Goal: Complete application form

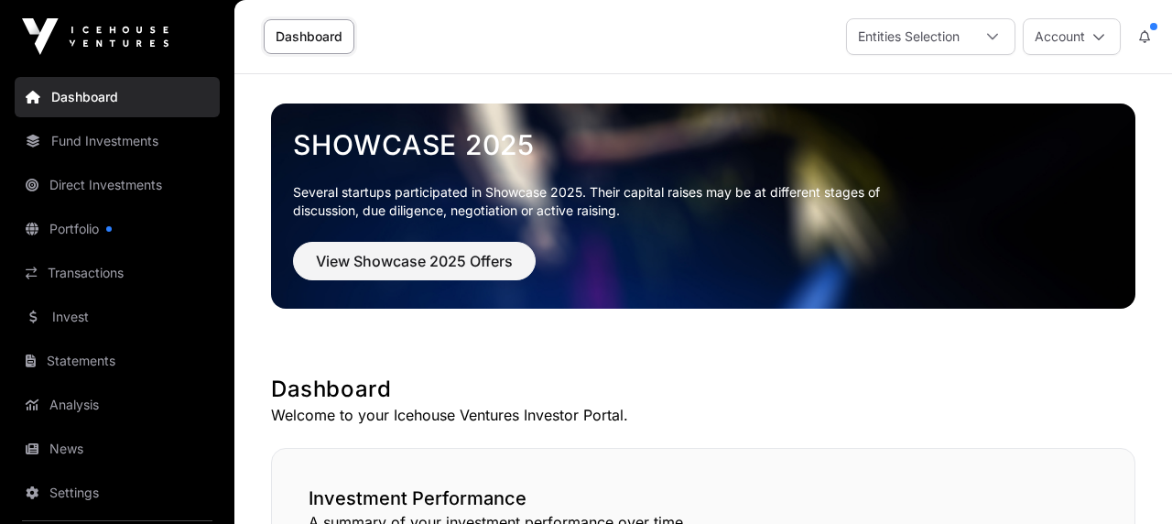
scroll to position [1231, 0]
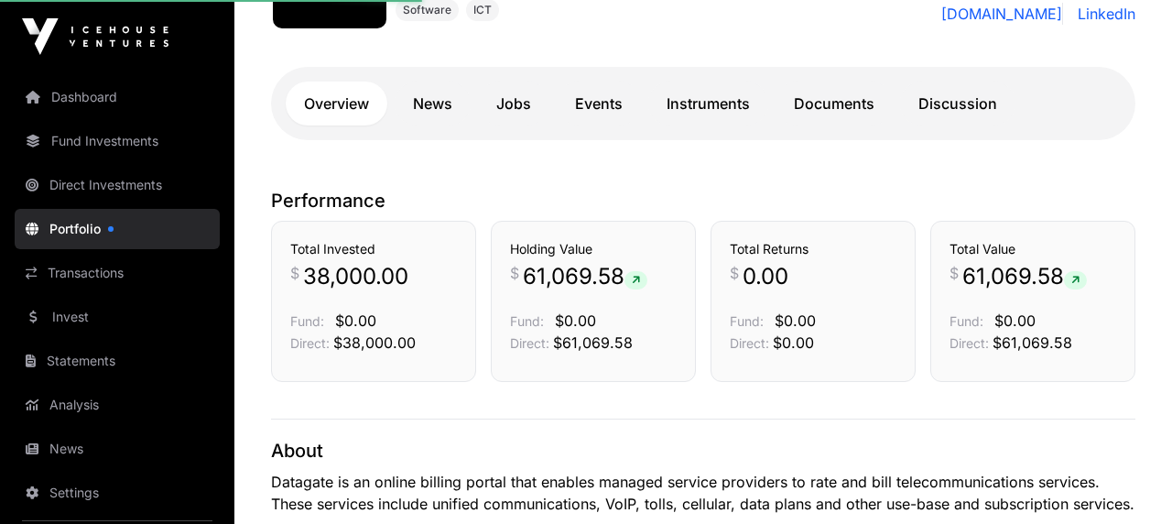
scroll to position [308, 0]
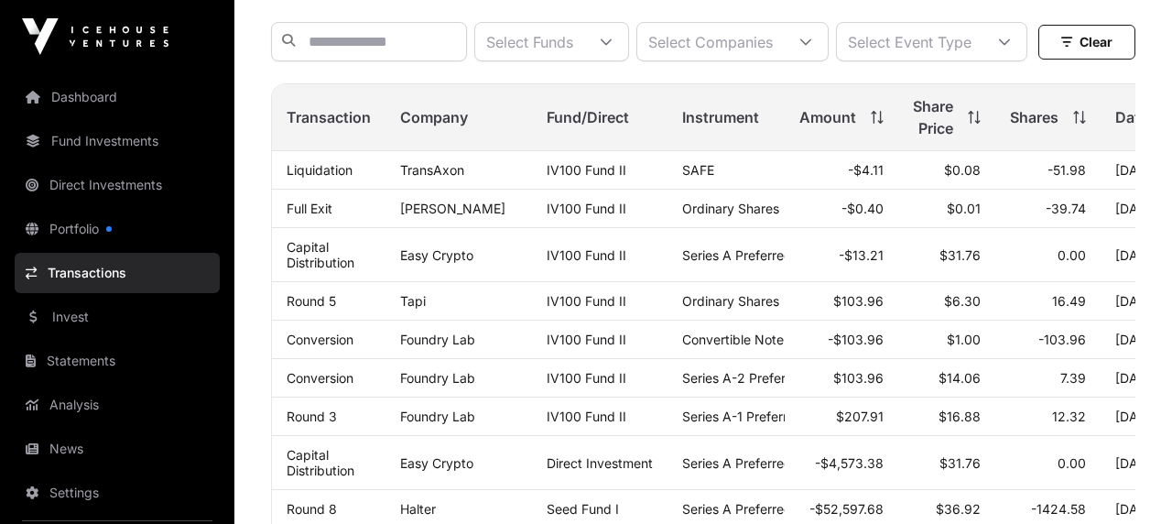
scroll to position [176, 0]
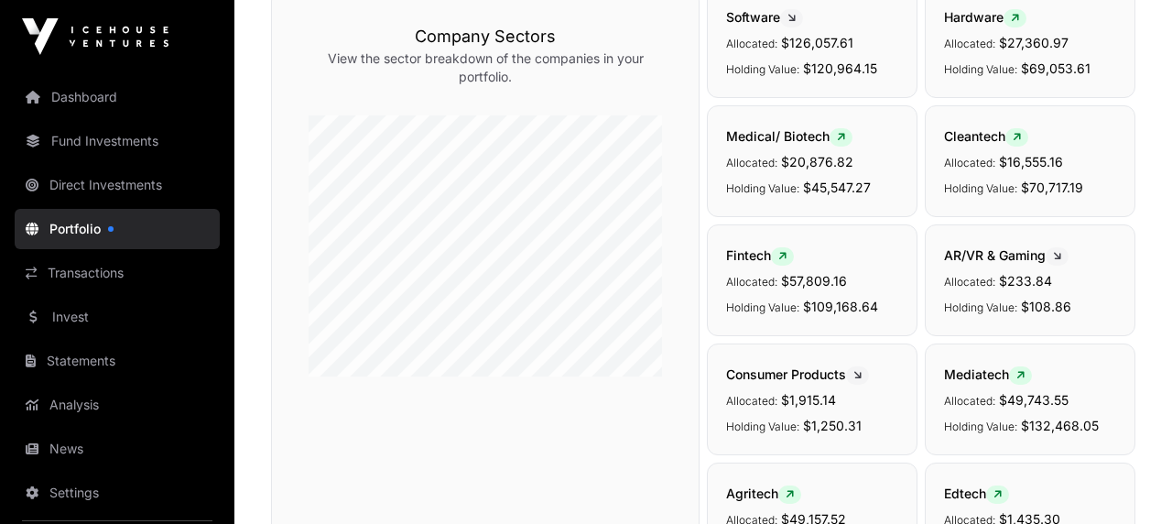
scroll to position [308, 0]
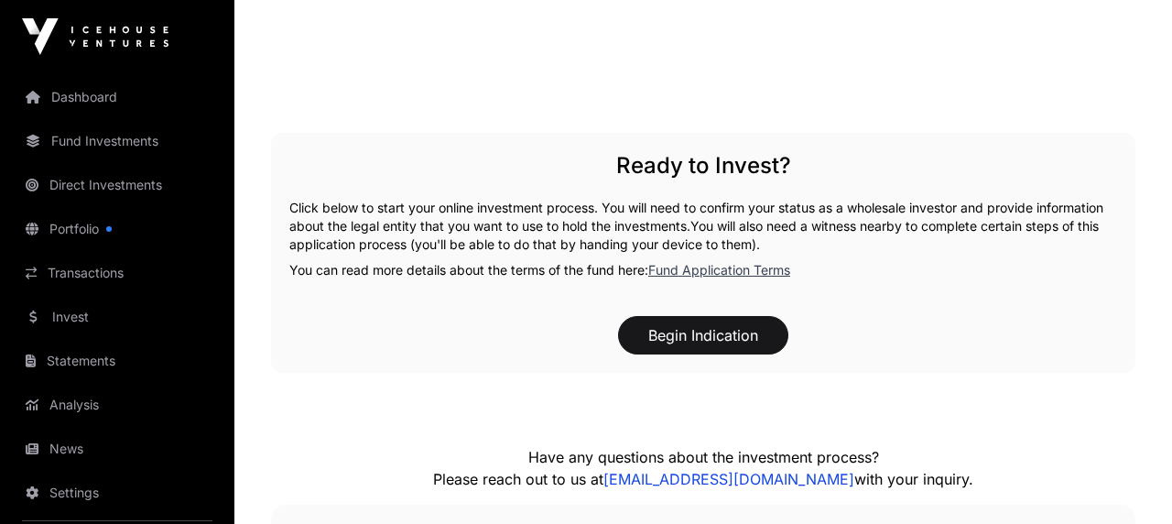
scroll to position [2356, 0]
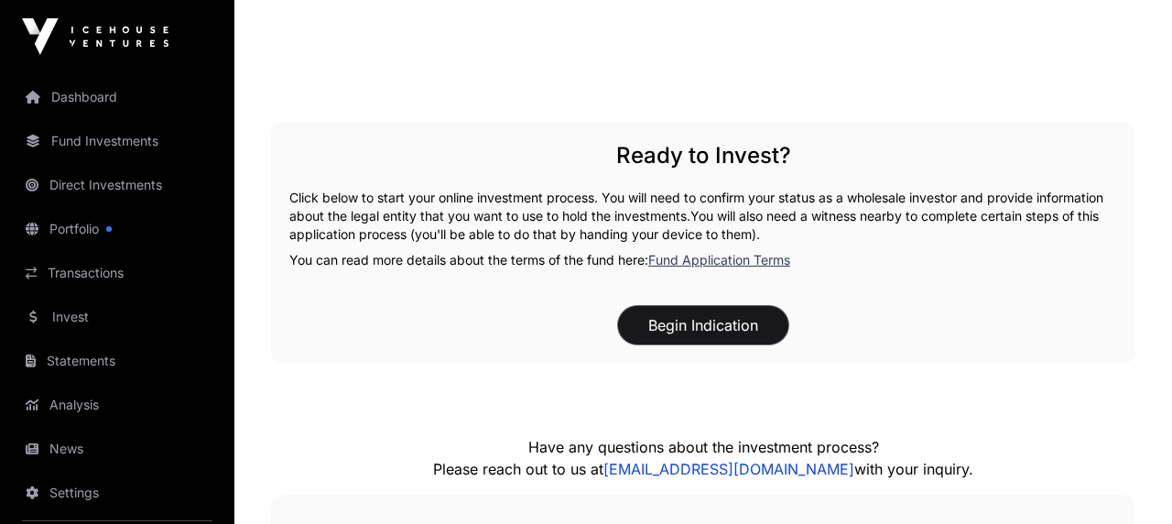
click at [712, 326] on button "Begin Indication" at bounding box center [703, 325] width 170 height 38
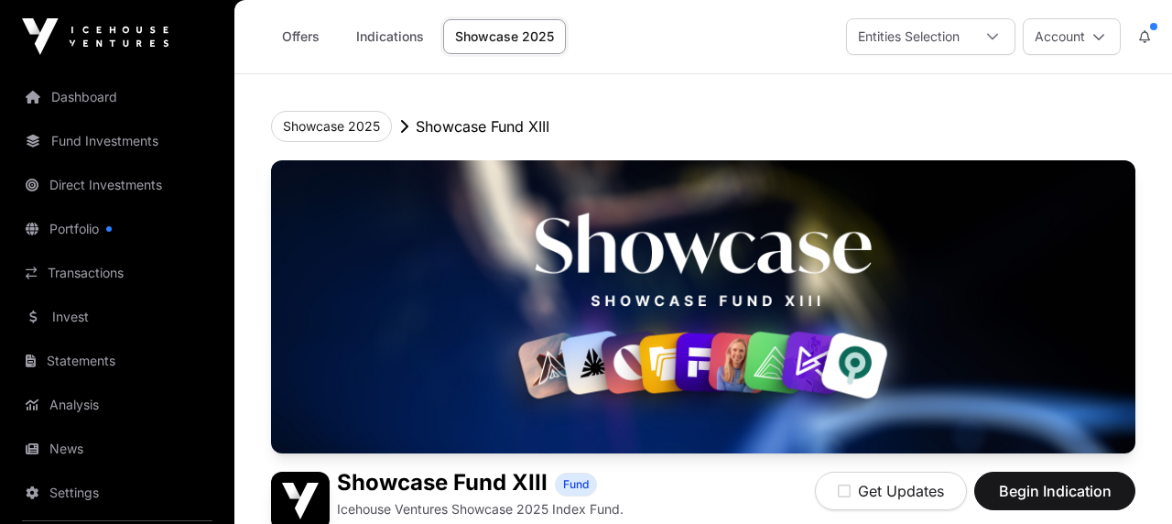
scroll to position [2356, 0]
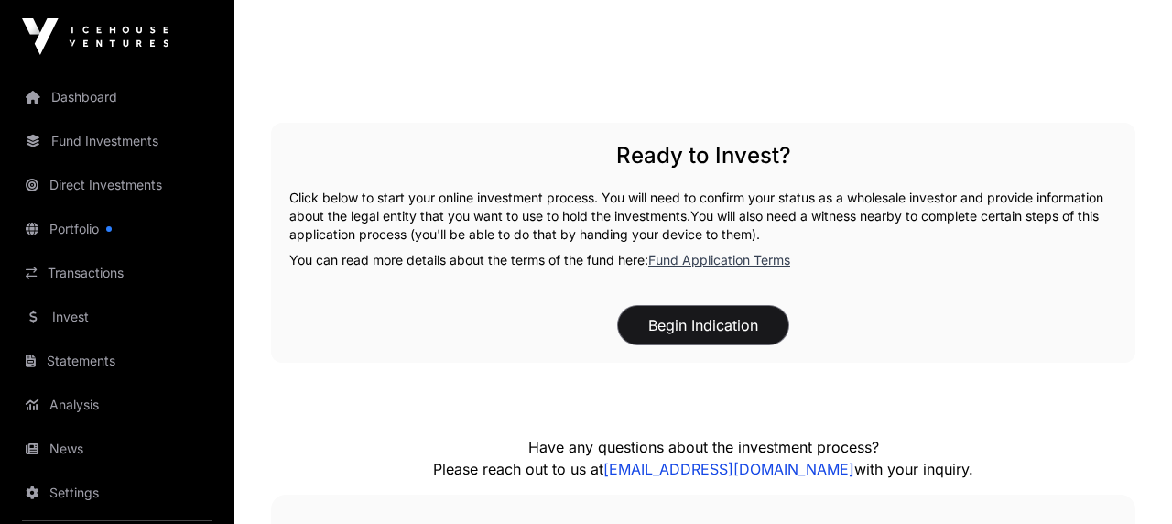
click at [696, 327] on button "Begin Indication" at bounding box center [703, 325] width 170 height 38
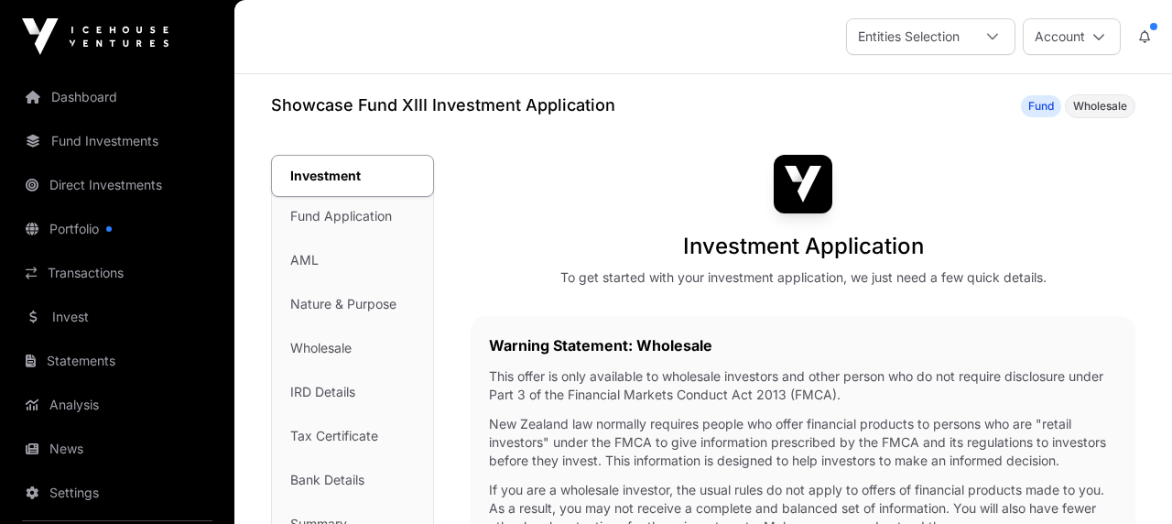
click at [720, 322] on div "Warning Statement: Wholesale This offer is only available to wholesale investor…" at bounding box center [803, 453] width 665 height 275
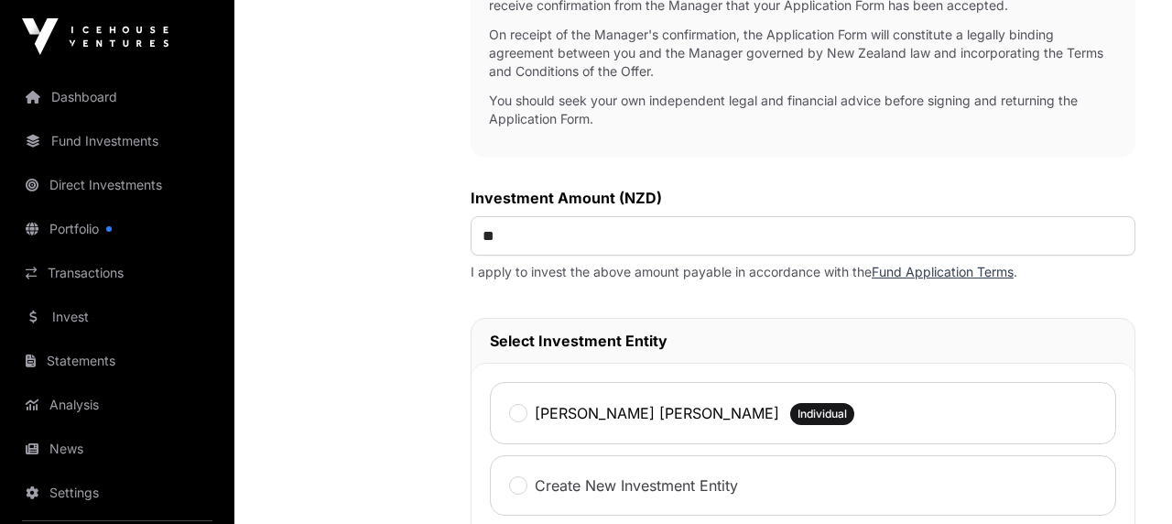
scroll to position [703, 0]
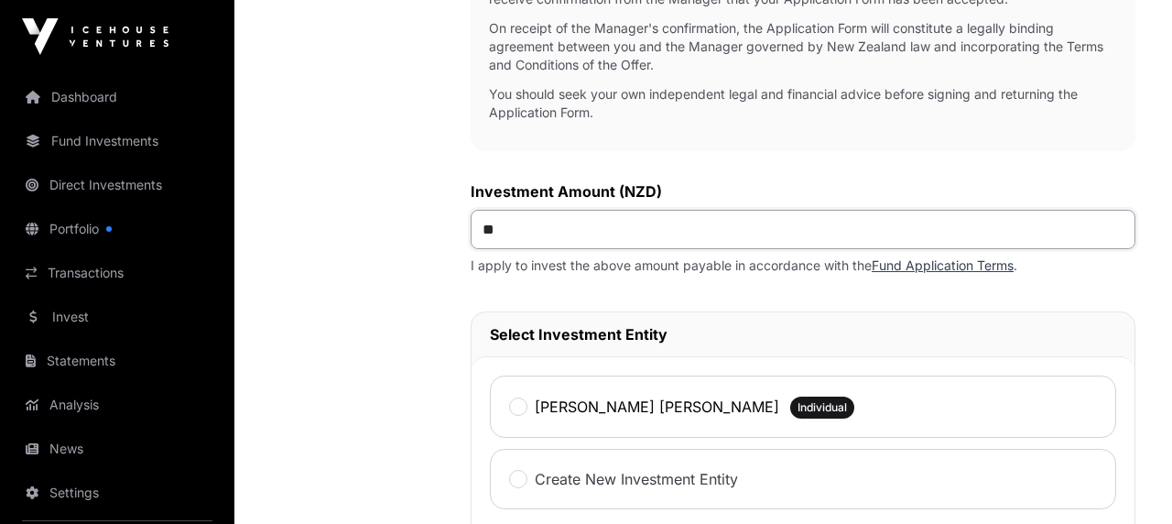
click at [603, 229] on input "**" at bounding box center [803, 229] width 665 height 39
type input "*******"
click at [416, 403] on div "Investment Fund Application AML Nature & Purpose Wholesale IRD Details Tax Cert…" at bounding box center [352, 218] width 163 height 1535
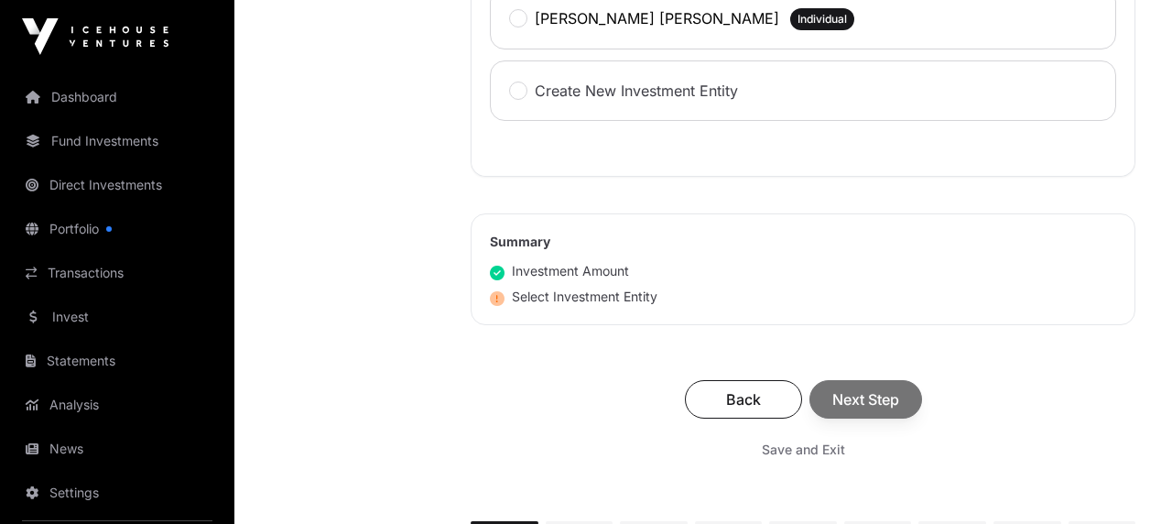
scroll to position [1099, 0]
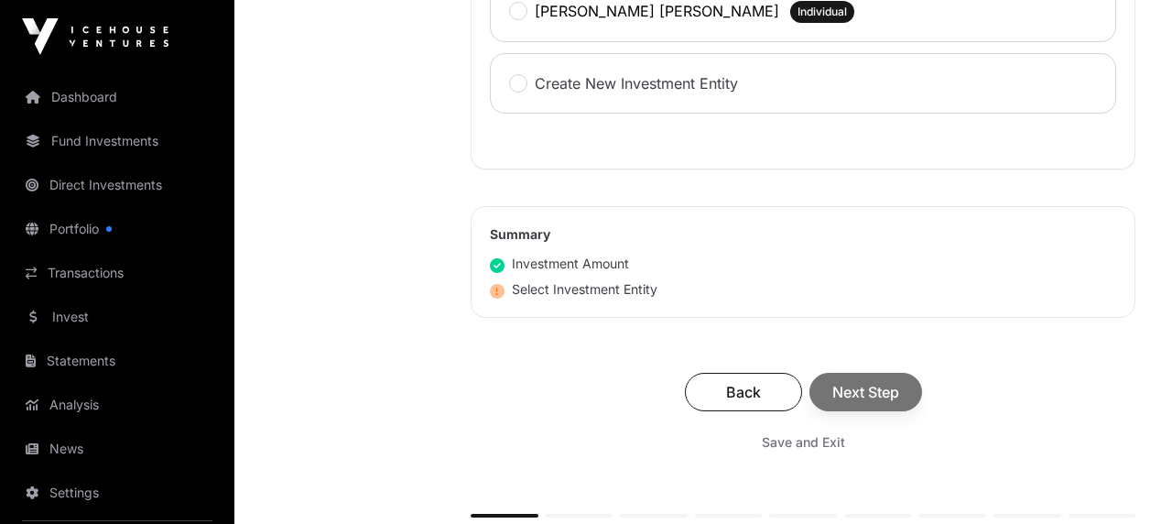
click at [863, 395] on div "Back Next Step" at bounding box center [803, 392] width 628 height 38
click at [868, 388] on div "Back Next Step" at bounding box center [803, 392] width 628 height 38
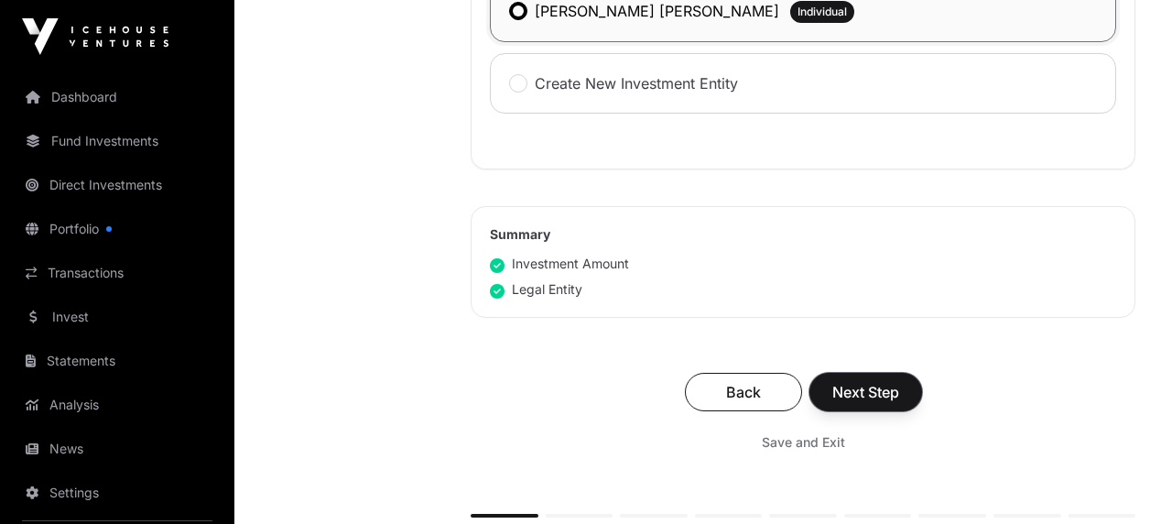
click at [869, 397] on span "Next Step" at bounding box center [865, 392] width 67 height 22
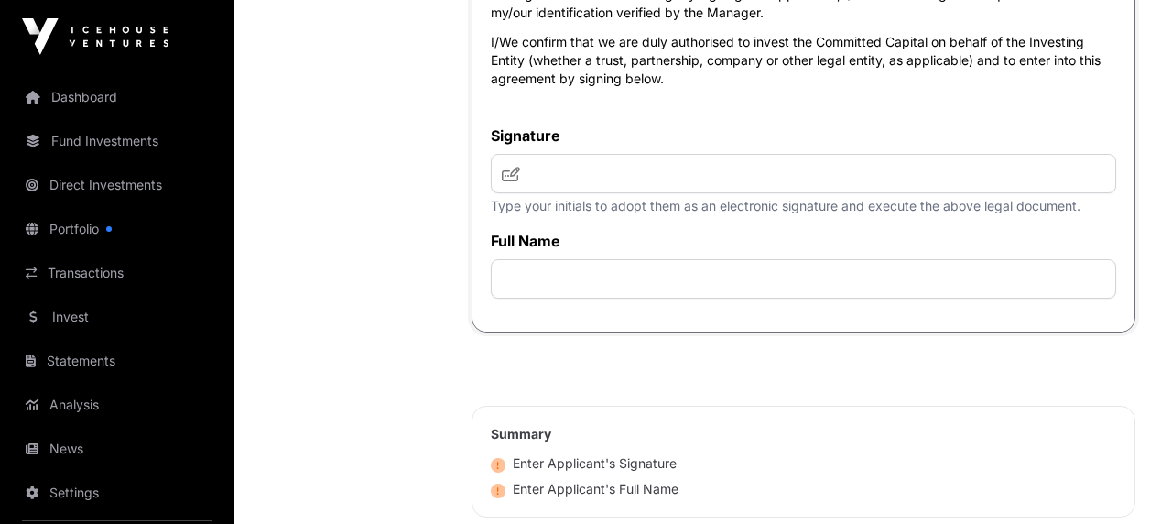
scroll to position [8835, 0]
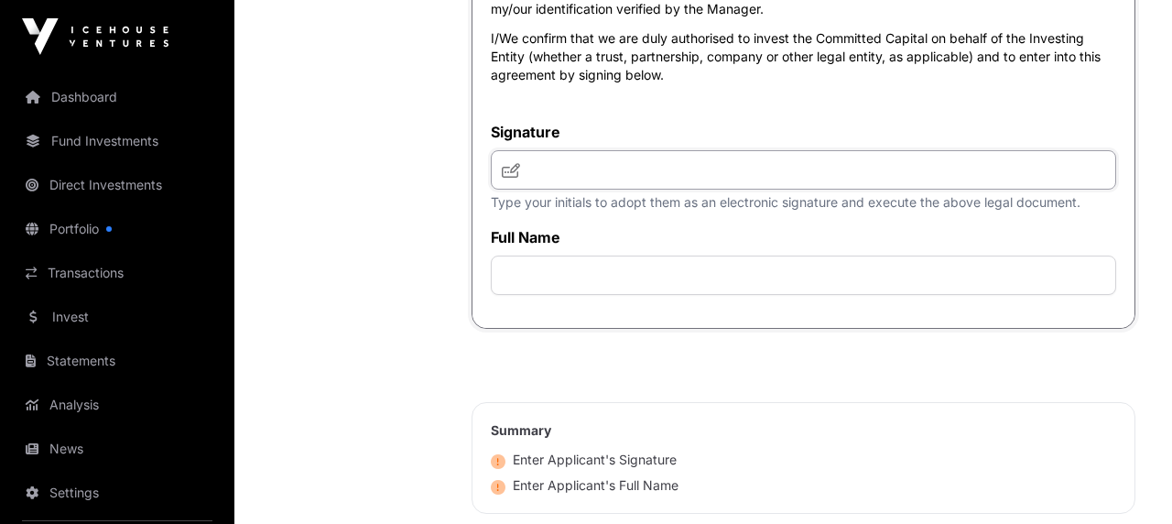
click at [583, 190] on input "text" at bounding box center [803, 169] width 625 height 39
type input "***"
click at [559, 295] on input "text" at bounding box center [803, 274] width 625 height 39
type input "**********"
drag, startPoint x: 670, startPoint y: 516, endPoint x: 868, endPoint y: 465, distance: 204.3
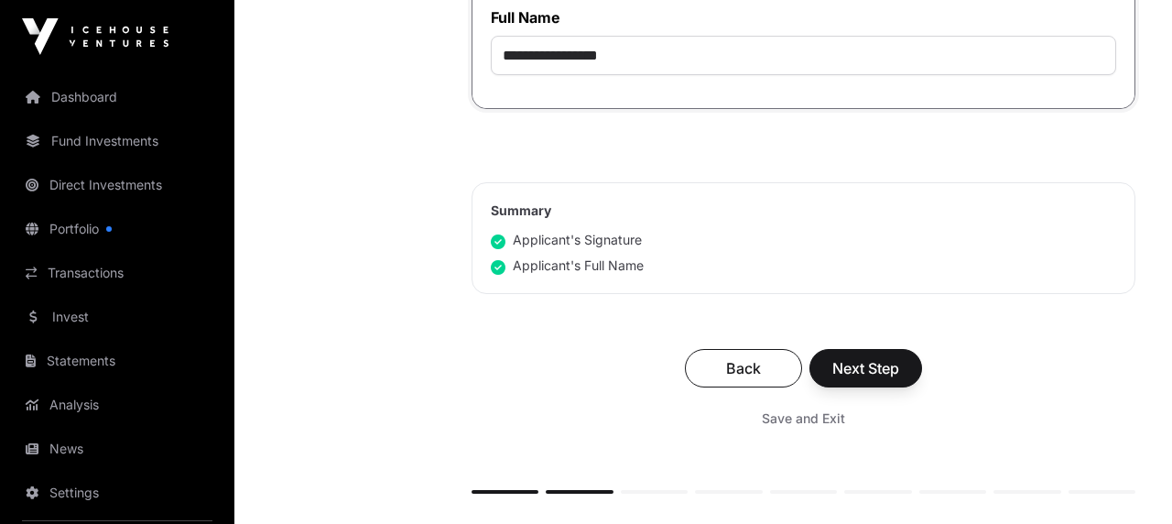
scroll to position [9099, 0]
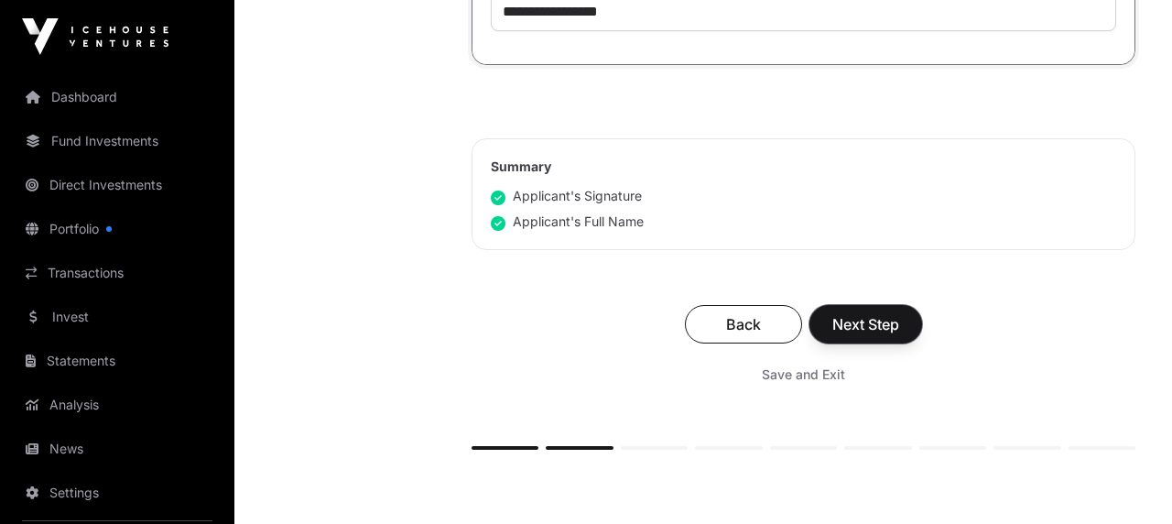
click at [875, 335] on span "Next Step" at bounding box center [865, 324] width 67 height 22
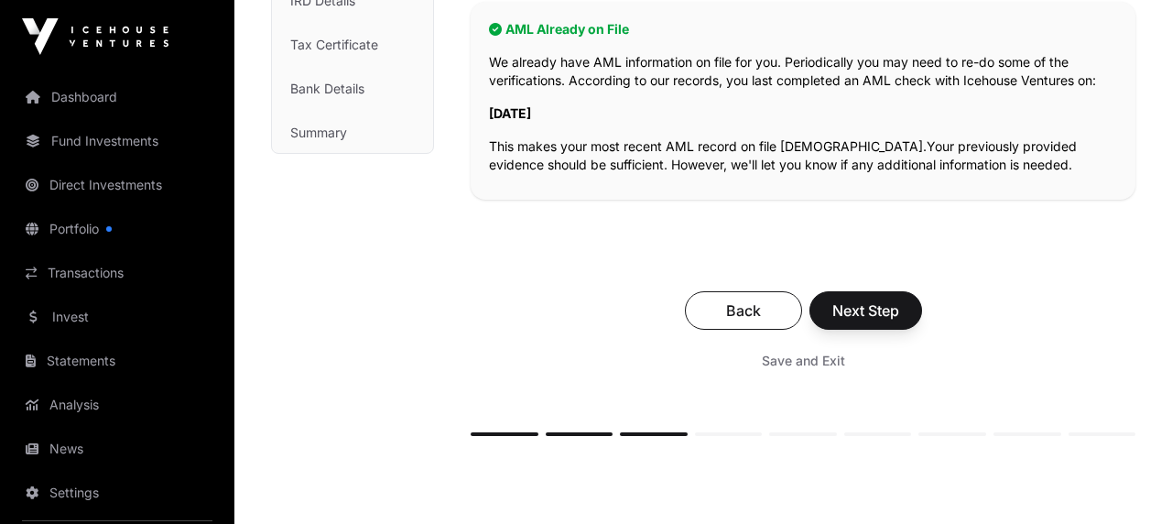
scroll to position [352, 0]
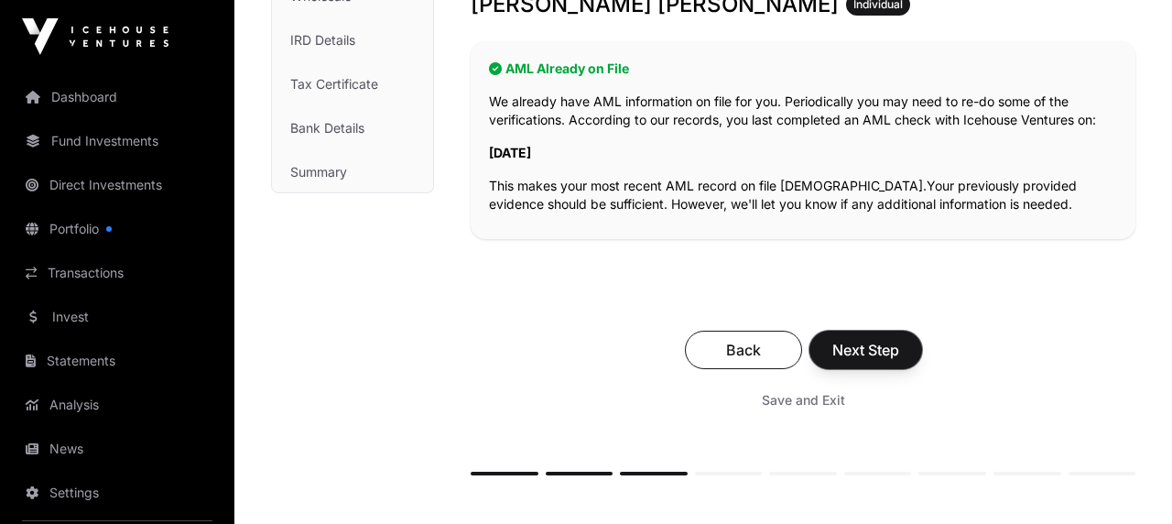
click at [878, 351] on span "Next Step" at bounding box center [865, 350] width 67 height 22
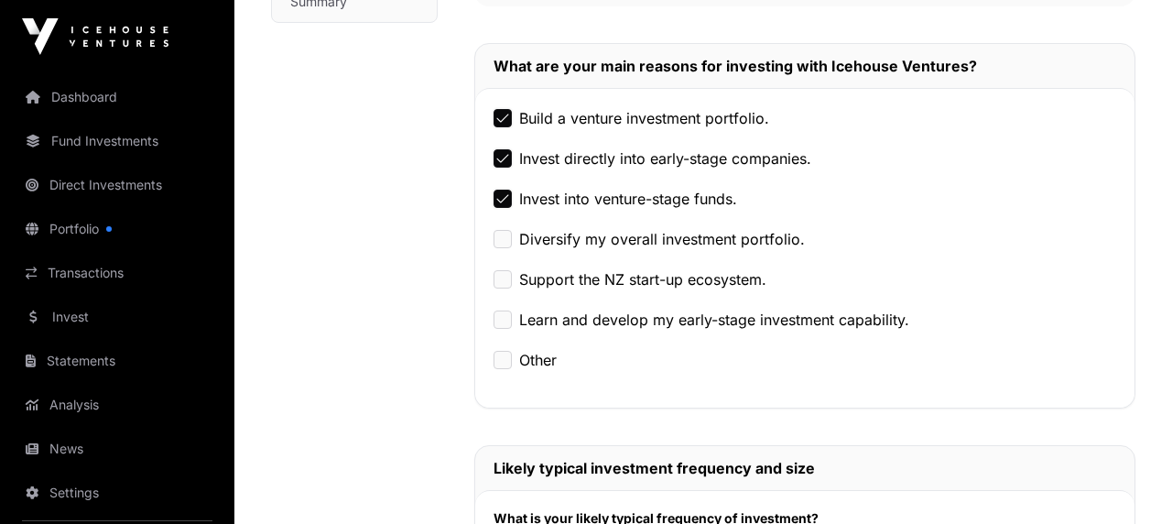
scroll to position [527, 0]
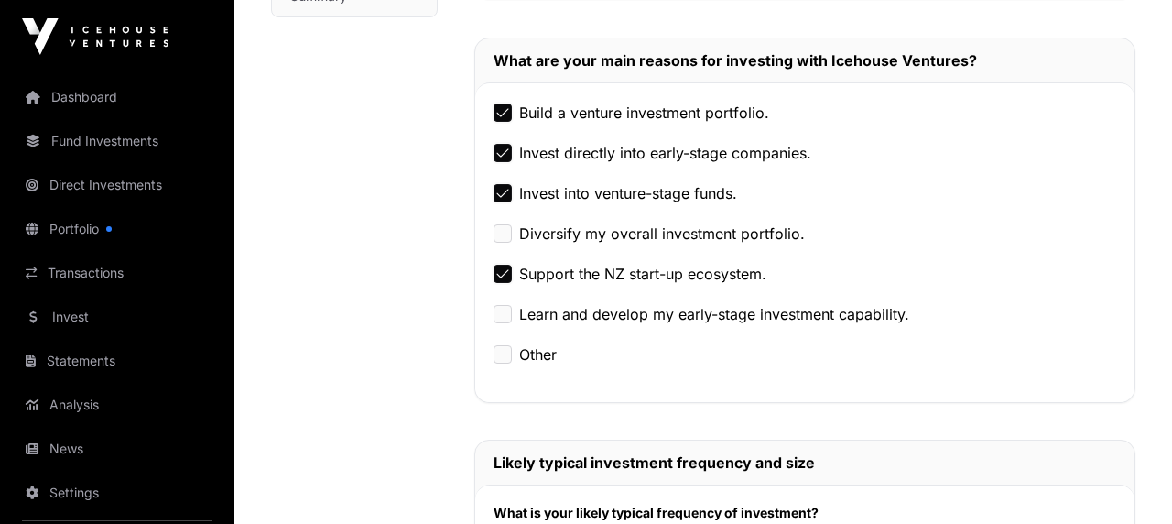
click at [328, 306] on div "Nature & Purpose Investment Fund Application AML Nature & Purpose Wholesale IRD…" at bounding box center [354, 457] width 167 height 1661
click at [401, 269] on div "Nature & Purpose Investment Fund Application AML Nature & Purpose Wholesale IRD…" at bounding box center [354, 457] width 167 height 1661
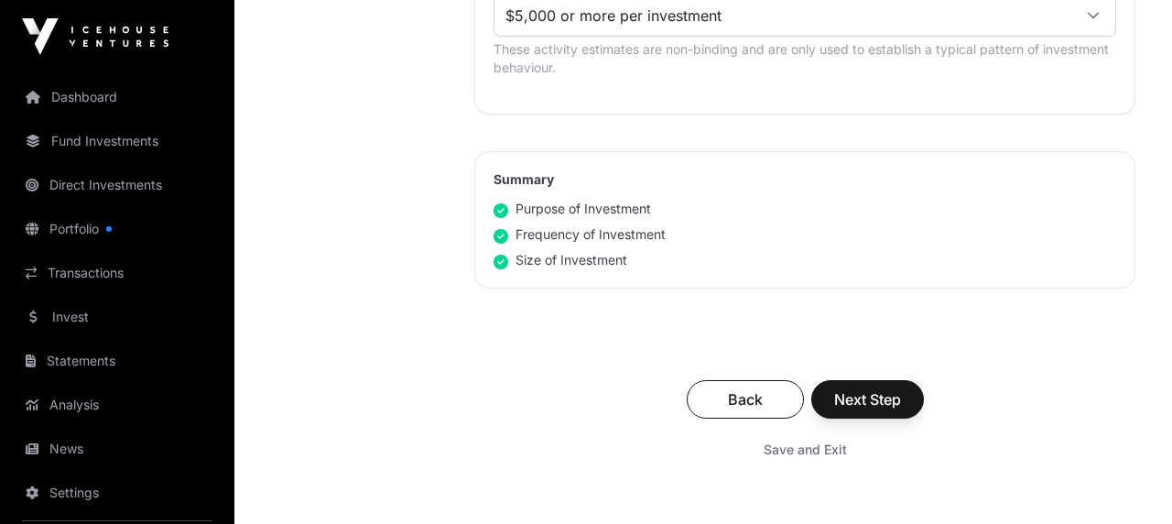
scroll to position [1187, 0]
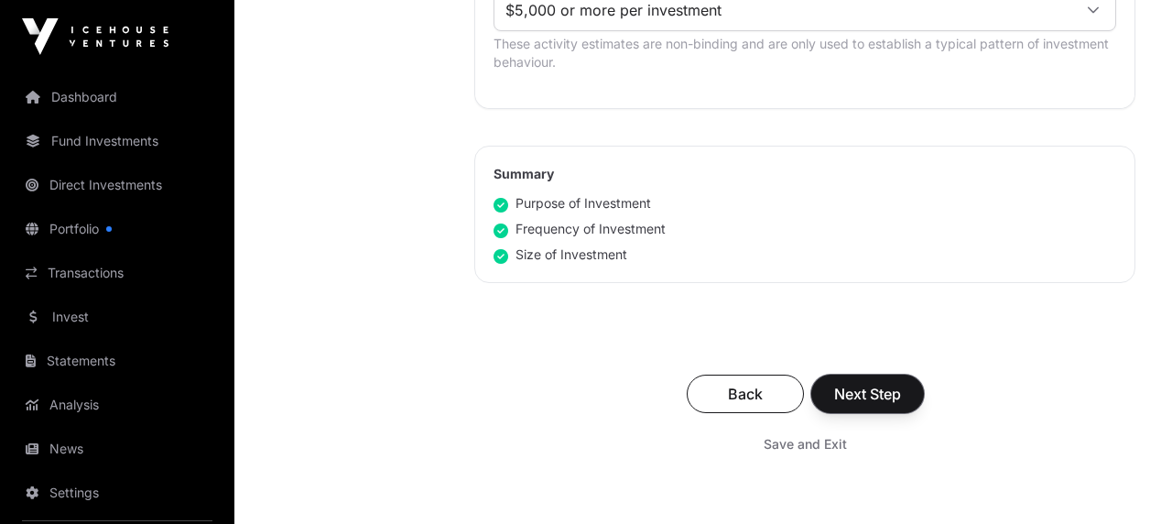
click at [872, 397] on span "Next Step" at bounding box center [867, 394] width 67 height 22
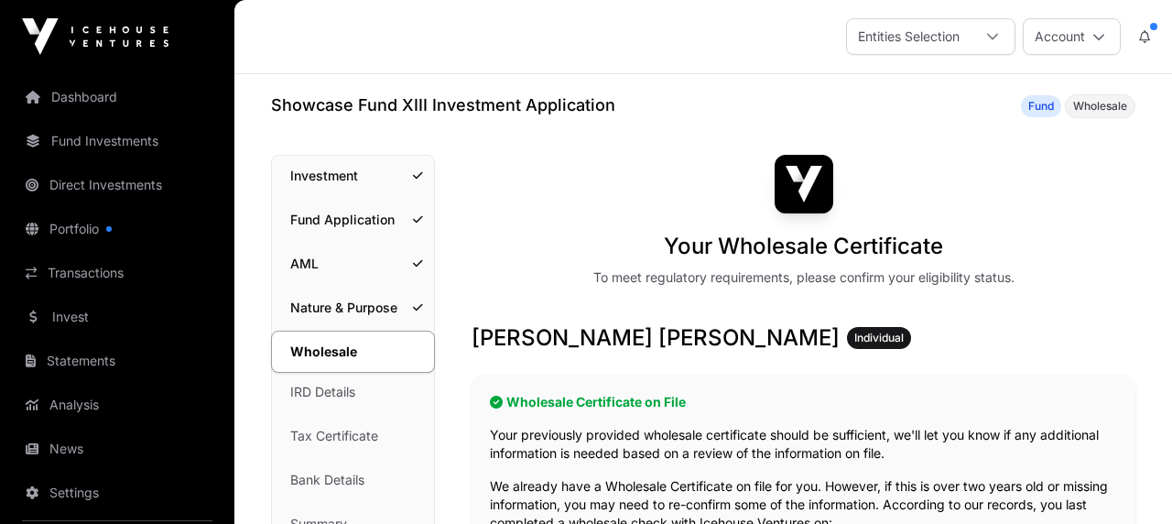
click at [1108, 263] on div "Your Wholesale Certificate To meet regulatory requirements, please confirm your…" at bounding box center [804, 221] width 664 height 132
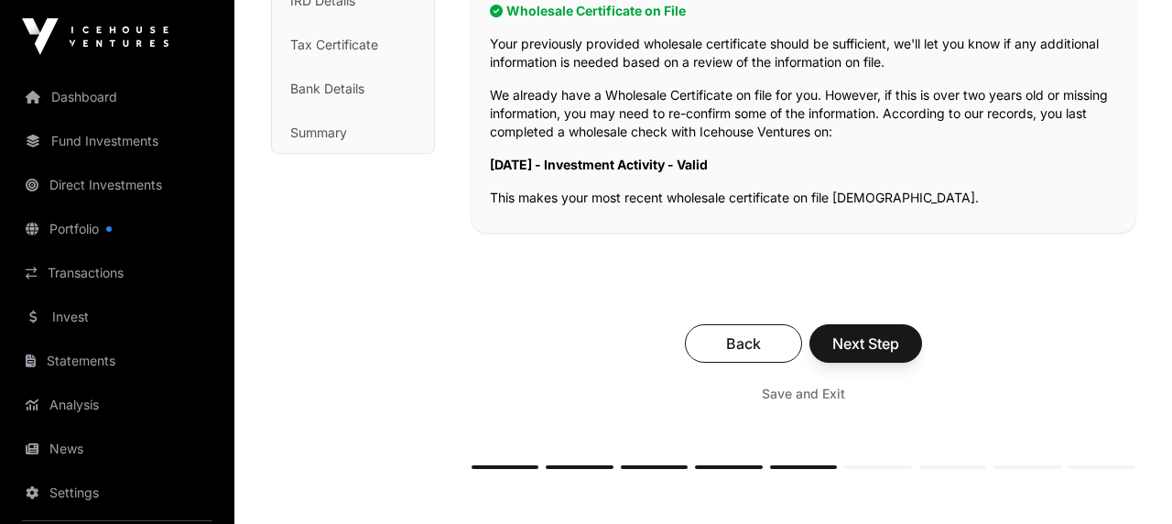
scroll to position [396, 0]
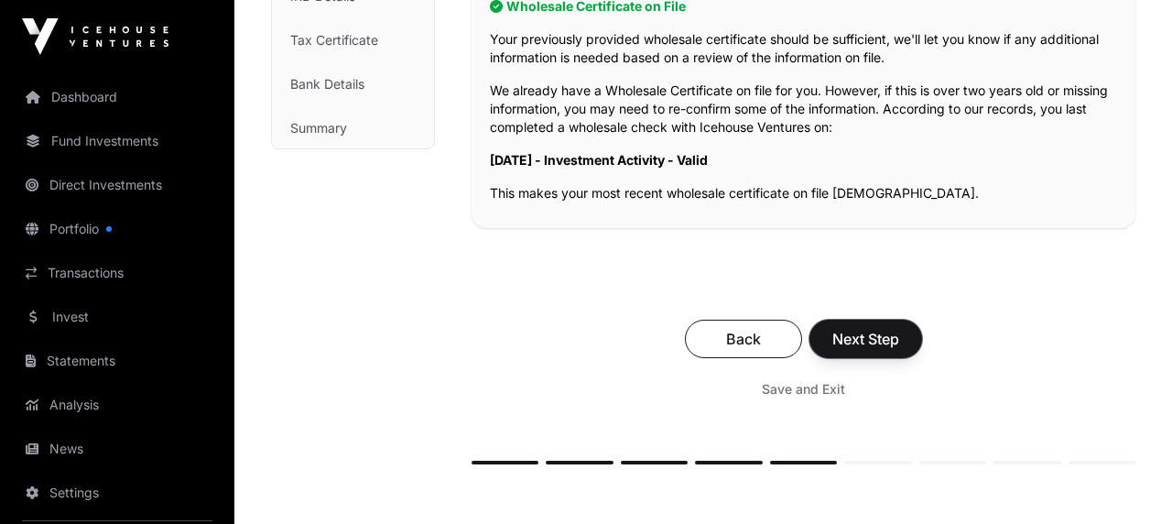
click at [862, 343] on span "Next Step" at bounding box center [865, 339] width 67 height 22
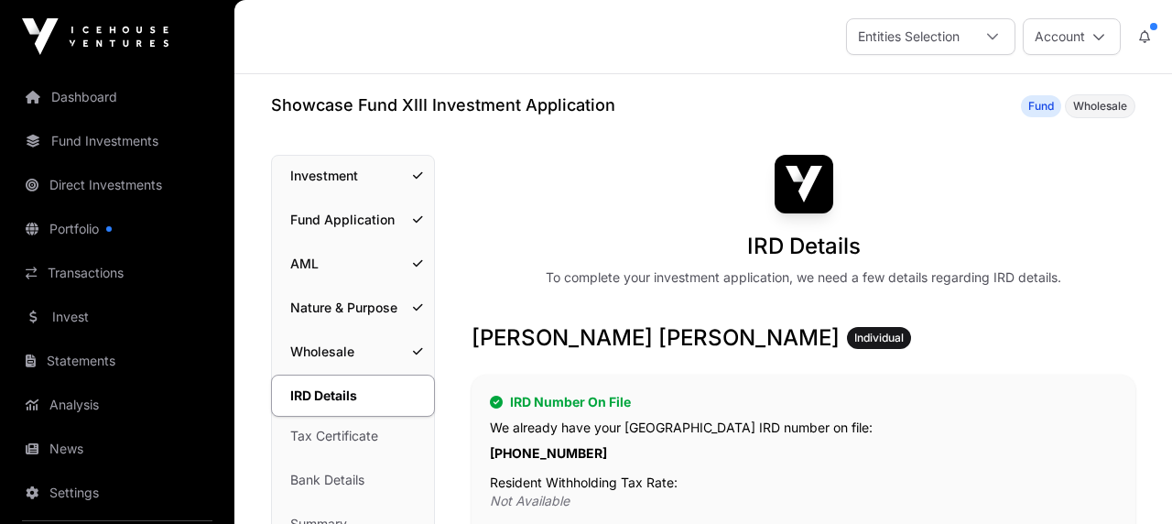
click at [1108, 190] on div "IRD Details To complete your investment application, we need a few details rega…" at bounding box center [804, 221] width 664 height 132
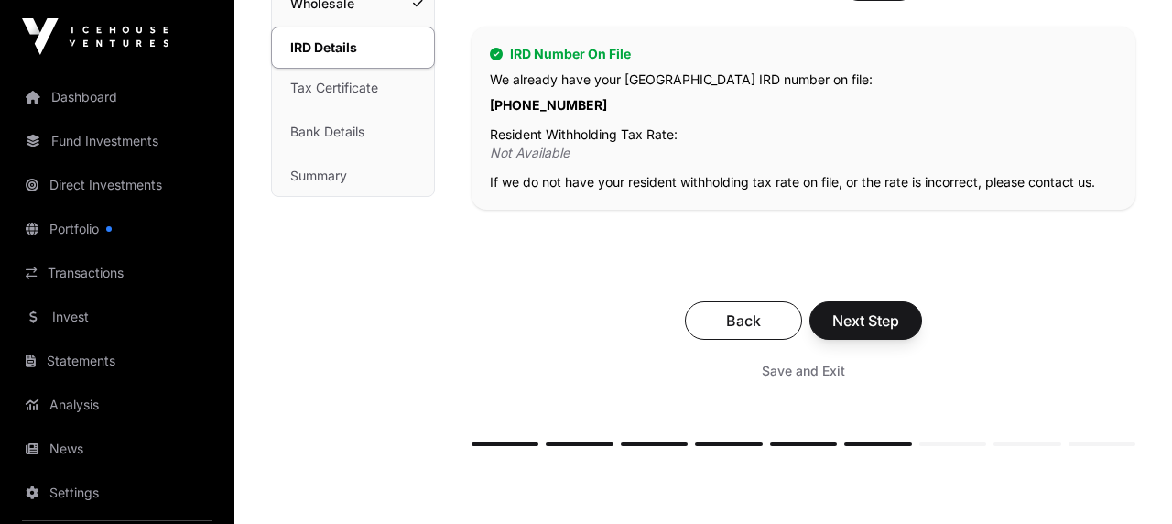
scroll to position [352, 0]
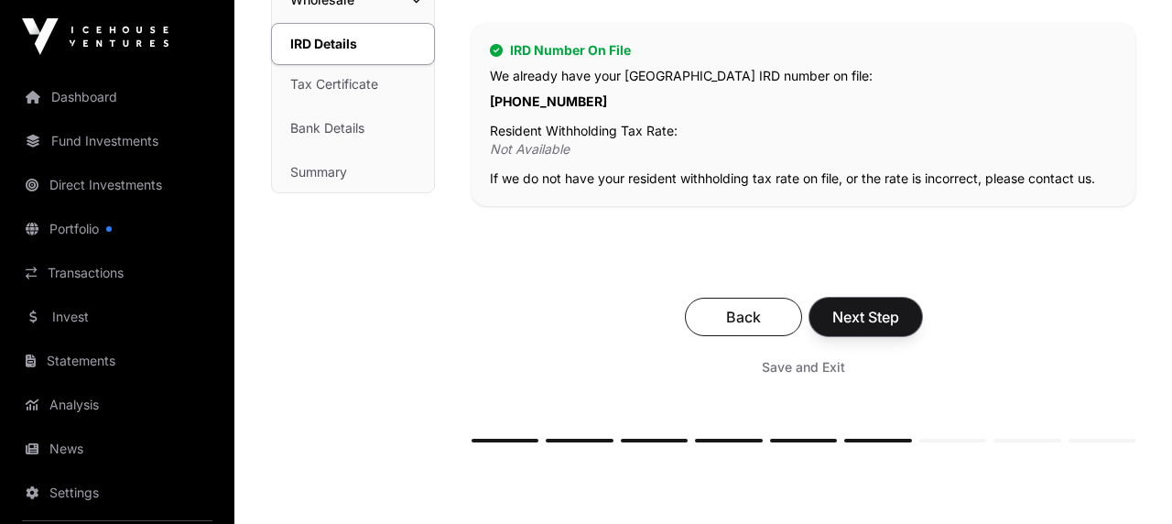
click at [868, 311] on span "Next Step" at bounding box center [865, 317] width 67 height 22
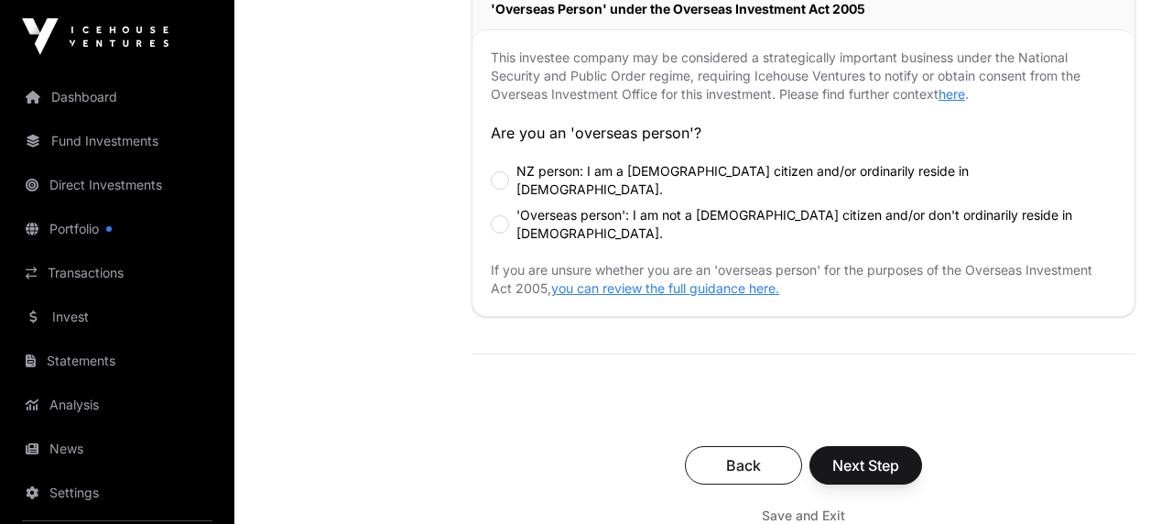
scroll to position [659, 0]
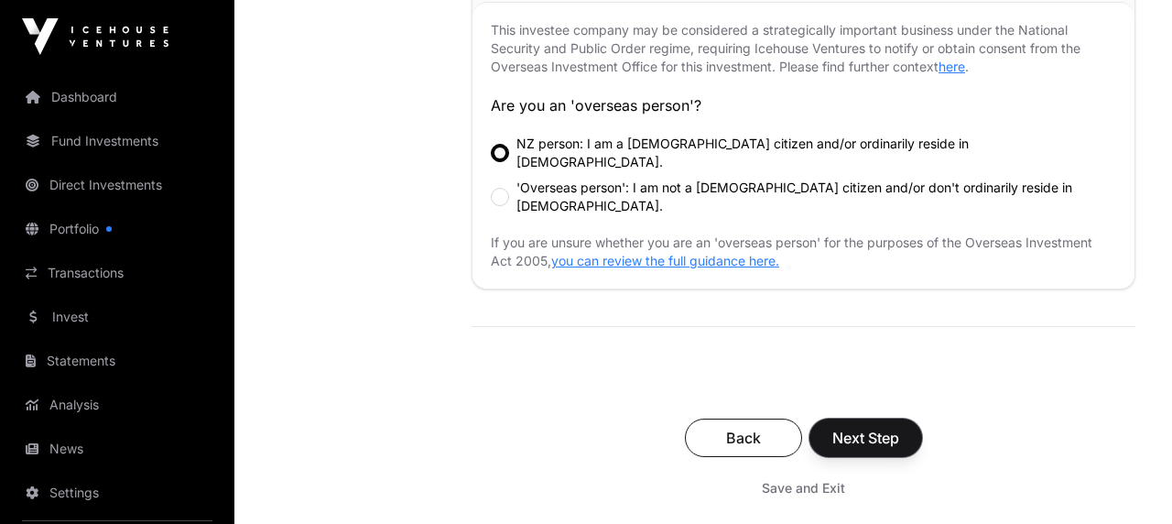
click at [868, 427] on span "Next Step" at bounding box center [865, 438] width 67 height 22
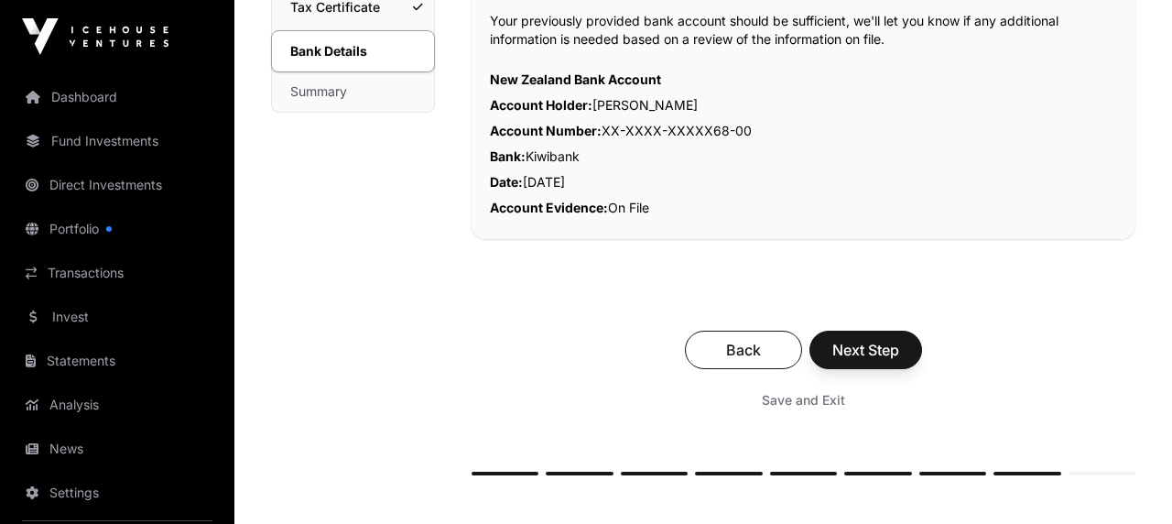
scroll to position [440, 0]
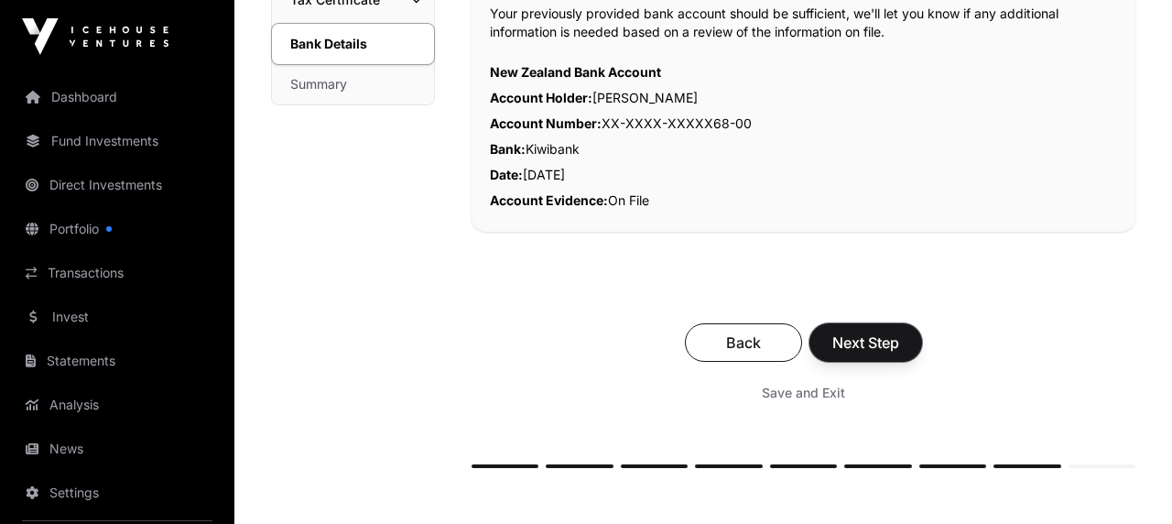
click at [883, 342] on span "Next Step" at bounding box center [865, 343] width 67 height 22
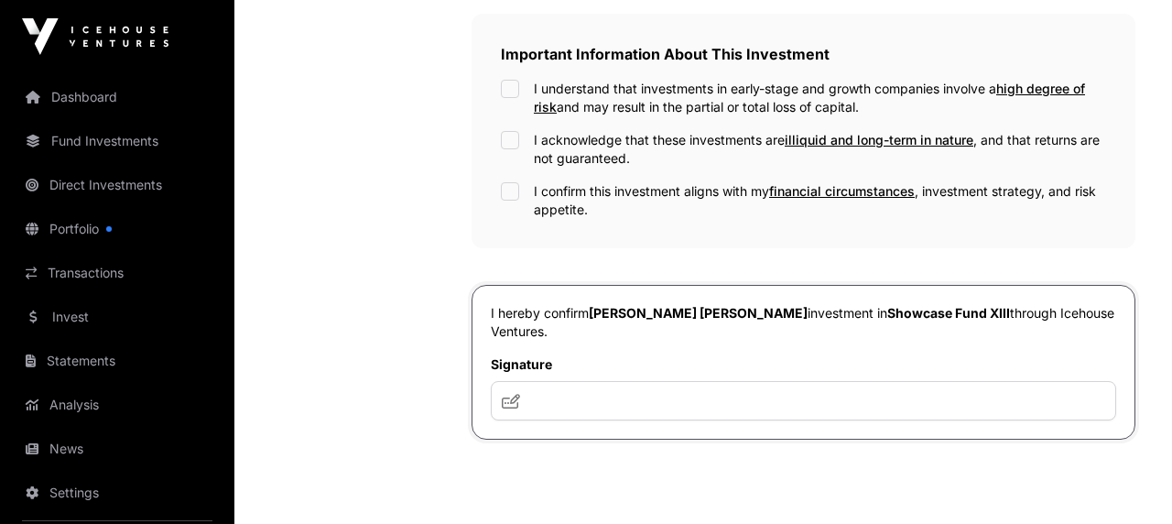
scroll to position [615, 0]
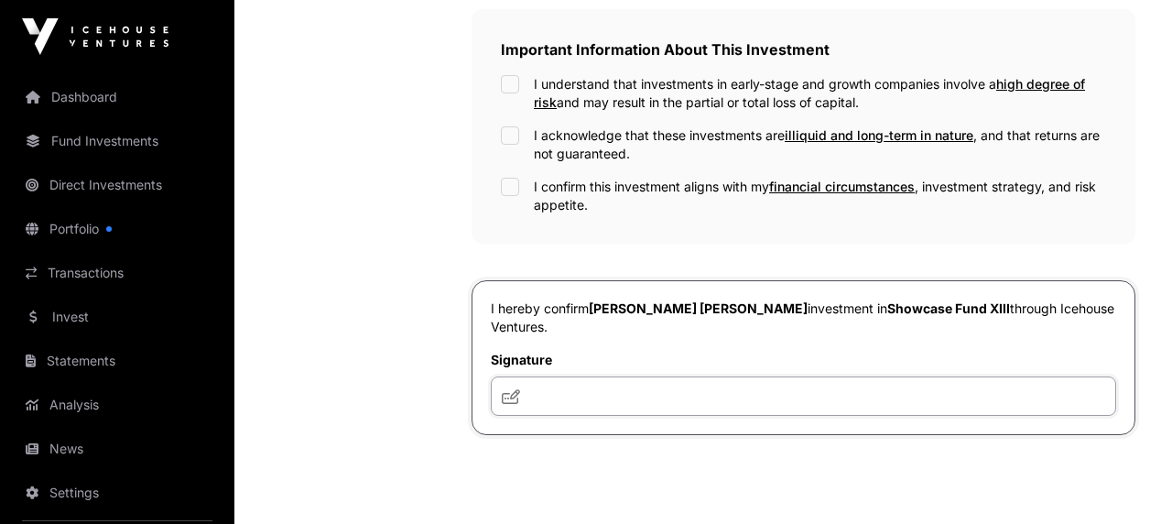
click at [577, 376] on input "text" at bounding box center [803, 395] width 625 height 39
type input "***"
click at [853, 417] on div "Your investment summary Take a moment to check your investment documents and co…" at bounding box center [804, 81] width 664 height 1084
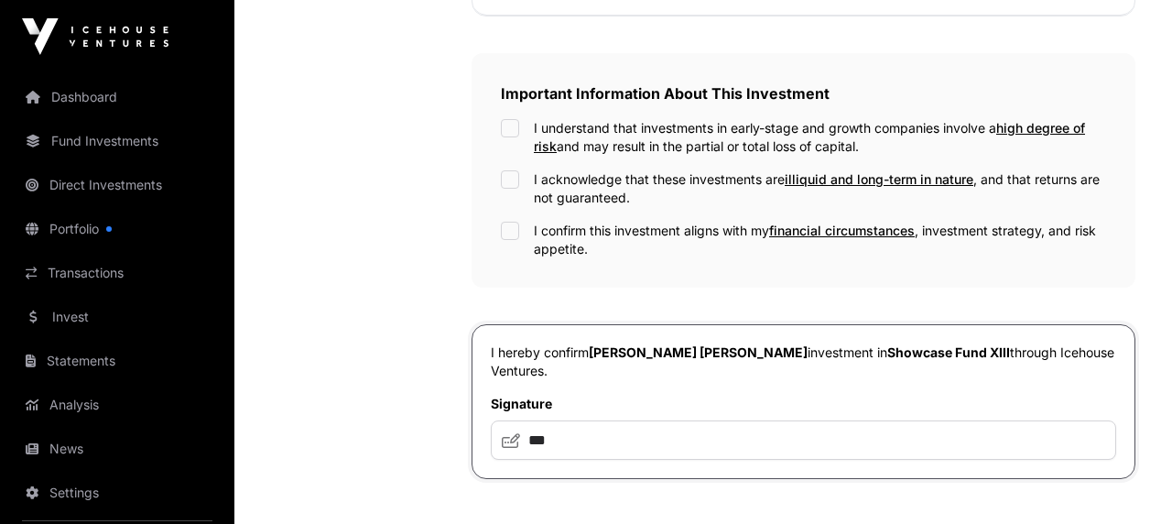
scroll to position [527, 0]
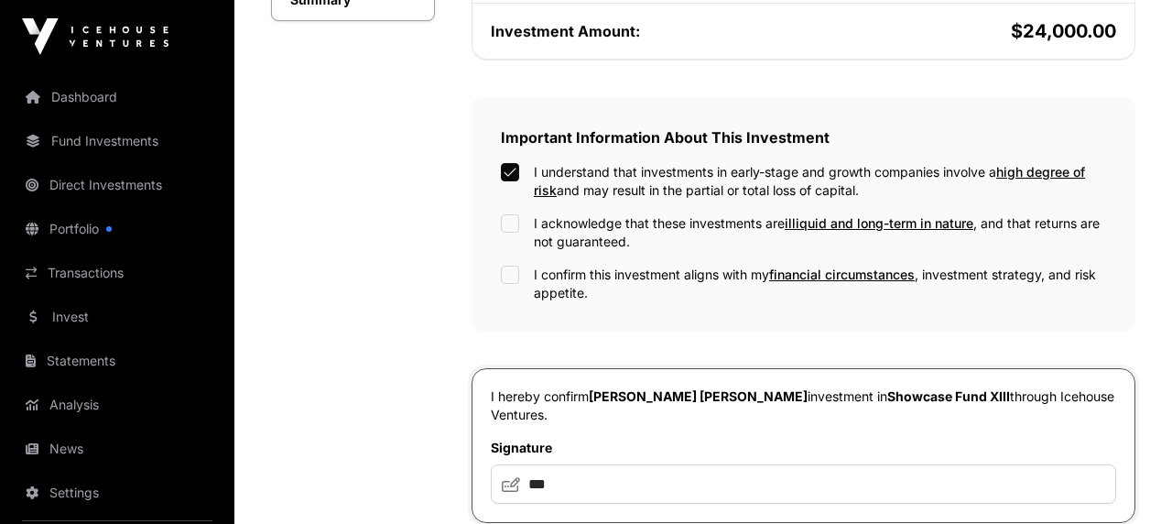
click at [516, 214] on div "I acknowledge that these investments are illiquid and long-term in nature , and…" at bounding box center [803, 232] width 605 height 37
click at [524, 266] on div "I confirm this investment aligns with my financial circumstances , investment s…" at bounding box center [803, 284] width 605 height 37
click at [429, 278] on div "Summary Investment Fund Application AML Nature & Purpose Wholesale IRD Details …" at bounding box center [353, 206] width 164 height 1158
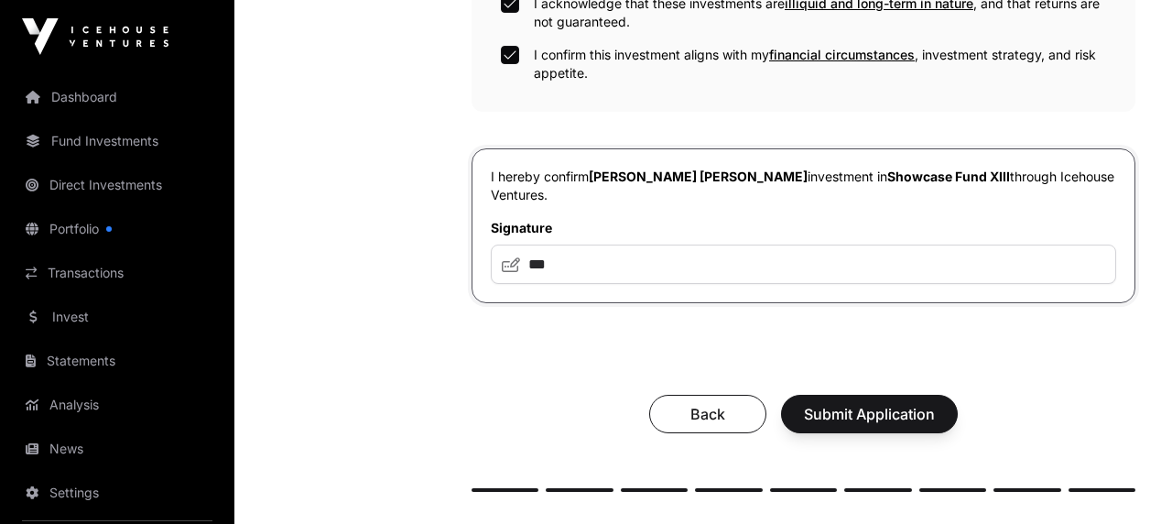
scroll to position [905, 0]
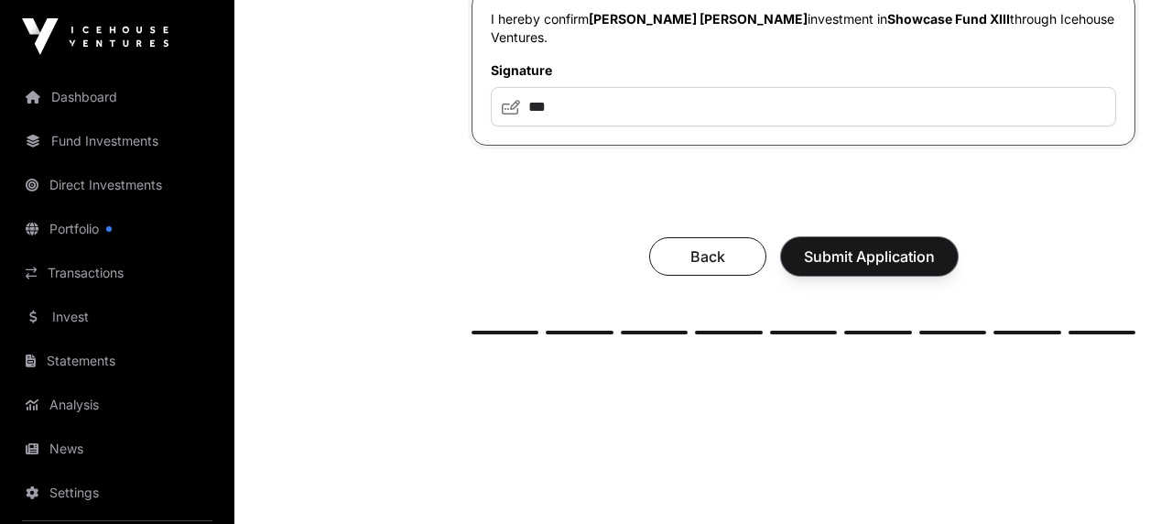
click at [873, 245] on span "Submit Application" at bounding box center [869, 256] width 131 height 22
